Goal: Find specific page/section: Find specific page/section

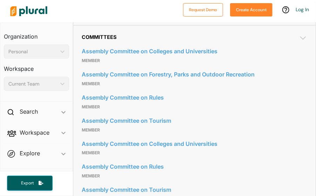
scroll to position [386, 0]
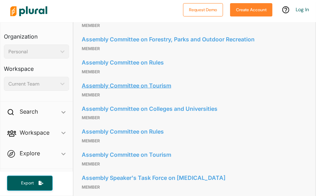
click at [185, 91] on link "Assembly Committee on Tourism" at bounding box center [195, 85] width 226 height 11
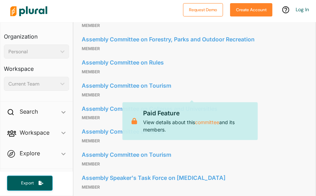
drag, startPoint x: 230, startPoint y: 104, endPoint x: 230, endPoint y: 82, distance: 21.8
click at [232, 83] on div "Assembly Committee on Colleges and Universities member Assembly Committee on Fo…" at bounding box center [195, 128] width 226 height 247
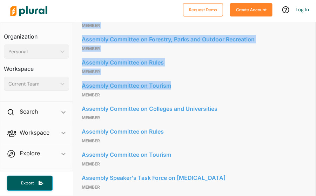
drag, startPoint x: 84, startPoint y: 30, endPoint x: 210, endPoint y: 119, distance: 154.1
click at [210, 119] on div "Committees Assembly Committee on Colleges and Universities member Assembly Comm…" at bounding box center [195, 125] width 226 height 253
copy div "ommittees Assembly Committee on Colleges and Universities member Assembly Commi…"
click at [252, 76] on p "member" at bounding box center [195, 72] width 226 height 8
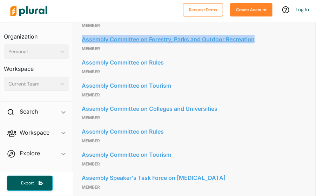
drag, startPoint x: 78, startPoint y: 67, endPoint x: 259, endPoint y: 73, distance: 180.8
click at [259, 73] on div "Committees Assembly Committee on Colleges and Universities member Assembly Comm…" at bounding box center [194, 125] width 243 height 271
copy link "Assembly Committee on Forestry, Parks and Outdoor Recreation"
